Goal: Task Accomplishment & Management: Use online tool/utility

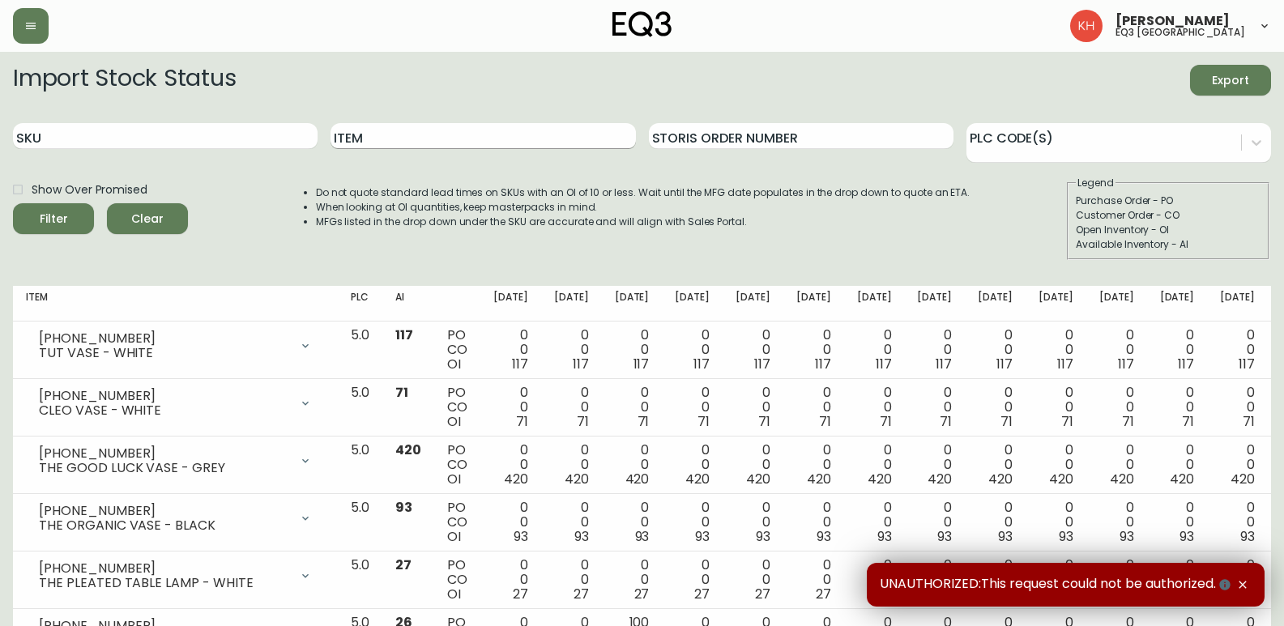
click at [442, 139] on input "Item" at bounding box center [483, 136] width 305 height 26
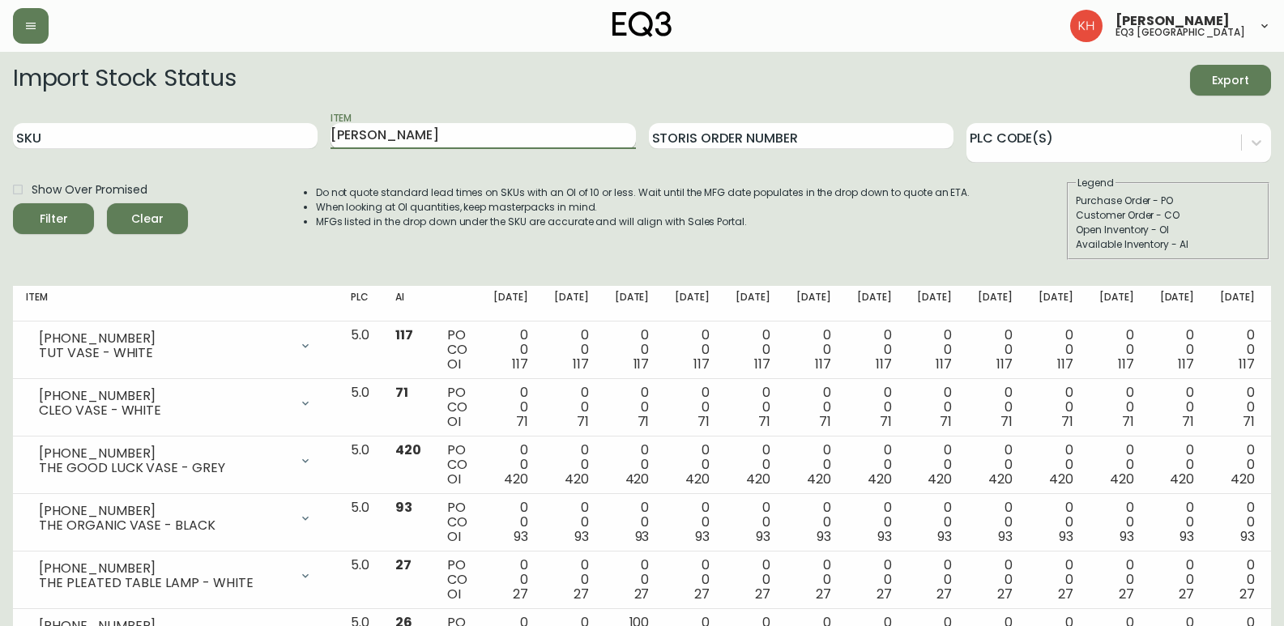
click at [13, 203] on button "Filter" at bounding box center [53, 218] width 81 height 31
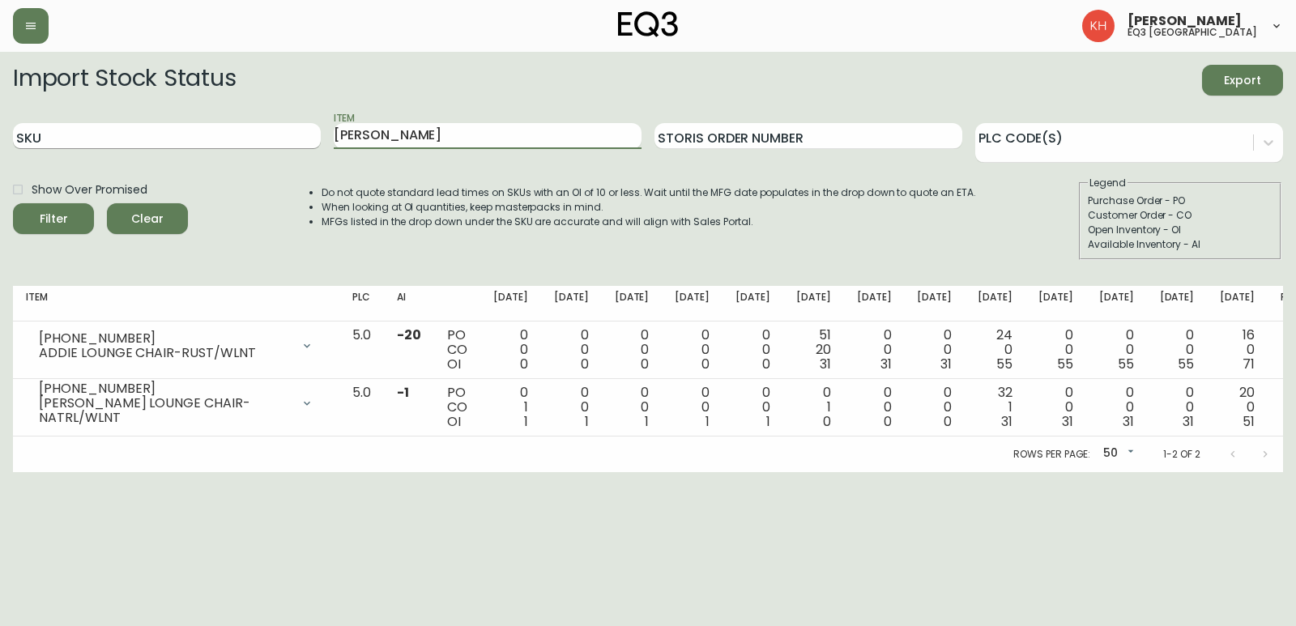
drag, startPoint x: 414, startPoint y: 139, endPoint x: 232, endPoint y: 145, distance: 182.4
click at [232, 145] on div "SKU Item addie Storis Order Number PLC Code(s)" at bounding box center [648, 136] width 1270 height 53
click at [13, 203] on button "Filter" at bounding box center [53, 218] width 81 height 31
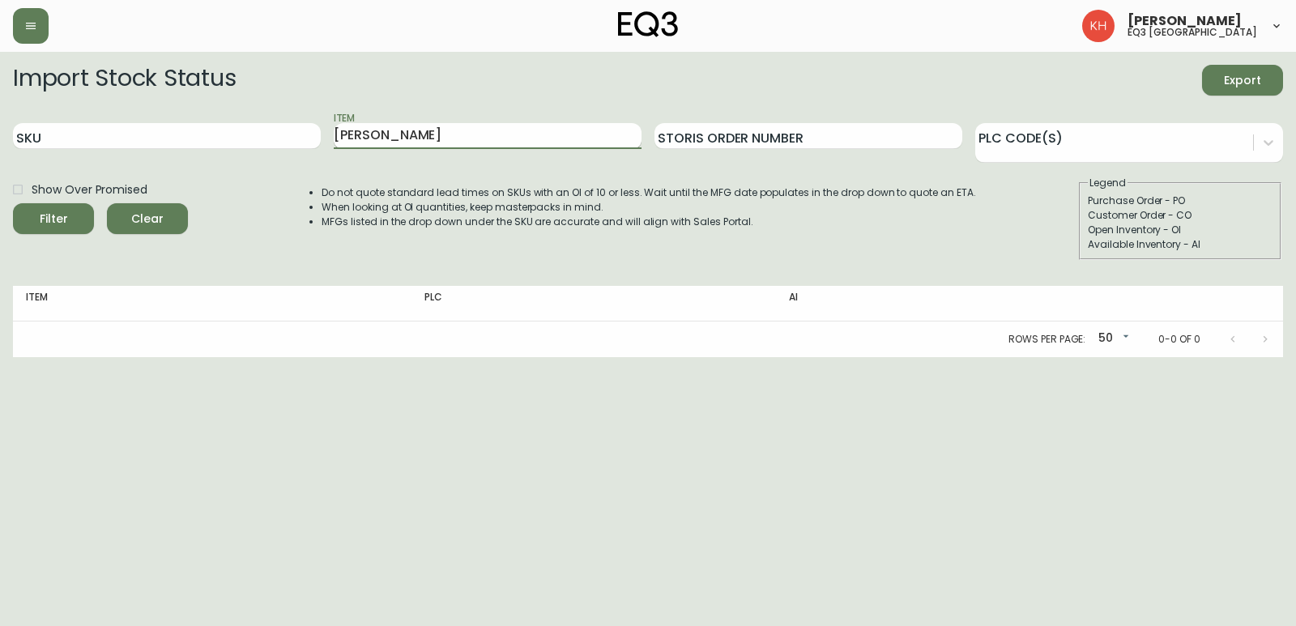
click at [13, 203] on button "Filter" at bounding box center [53, 218] width 81 height 31
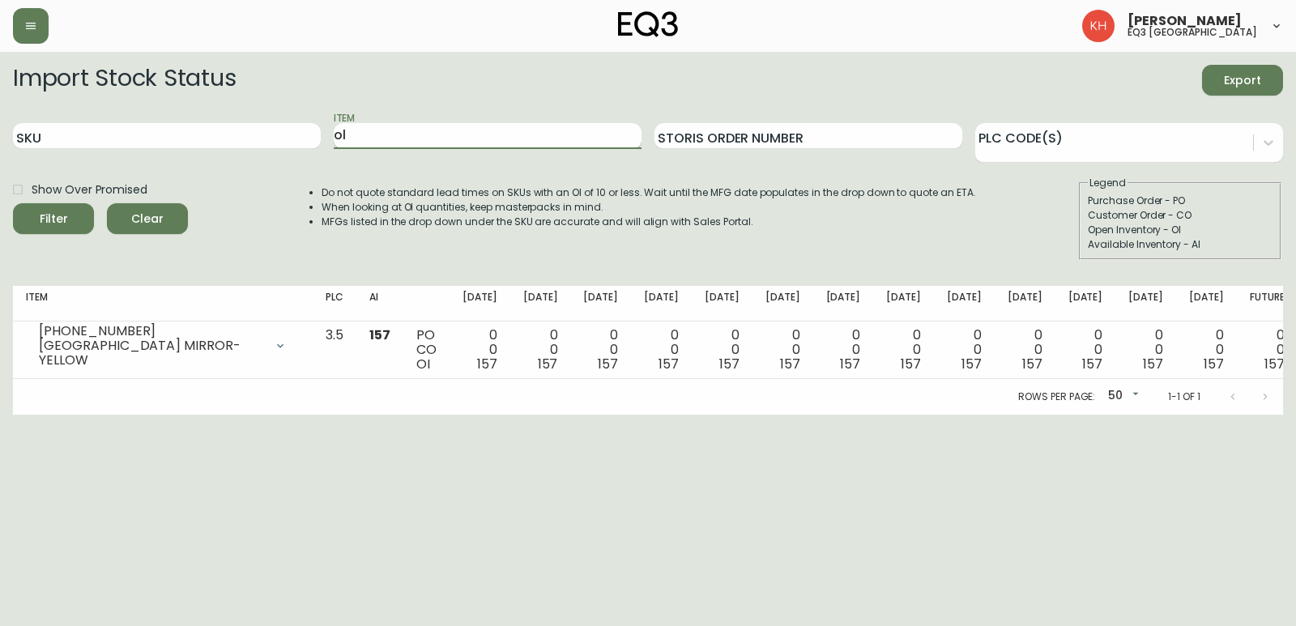
type input "o"
type input "mirror"
click at [13, 203] on button "Filter" at bounding box center [53, 218] width 81 height 31
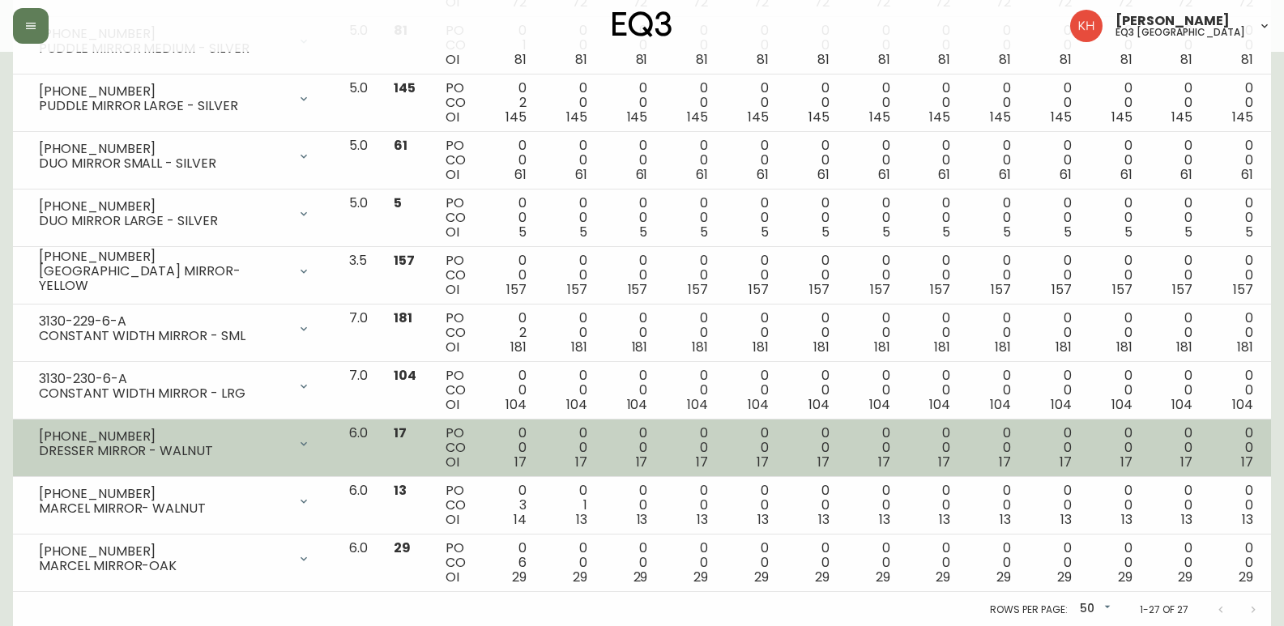
scroll to position [1284, 0]
